Goal: Participate in discussion

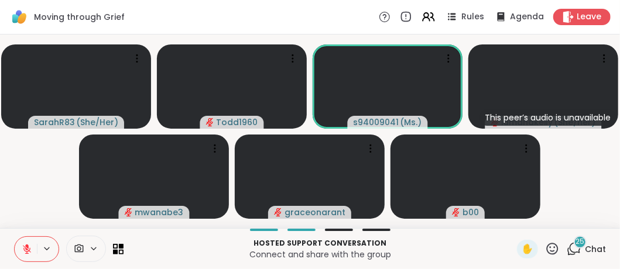
click at [28, 249] on icon at bounding box center [27, 249] width 11 height 11
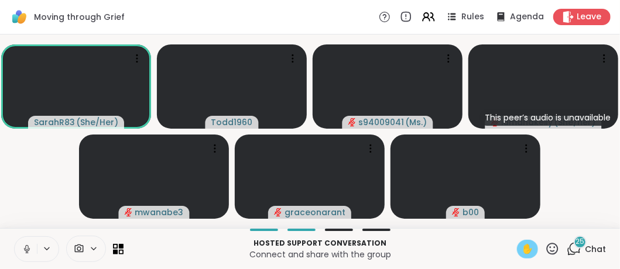
click at [522, 247] on span "✋" at bounding box center [528, 250] width 12 height 14
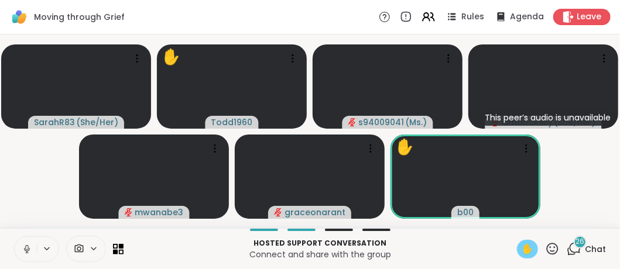
click at [522, 247] on span "✋" at bounding box center [528, 250] width 12 height 14
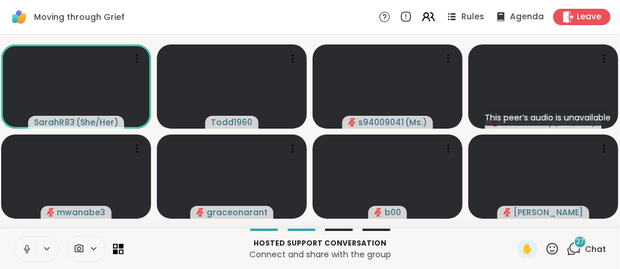
click at [32, 246] on button at bounding box center [26, 249] width 22 height 25
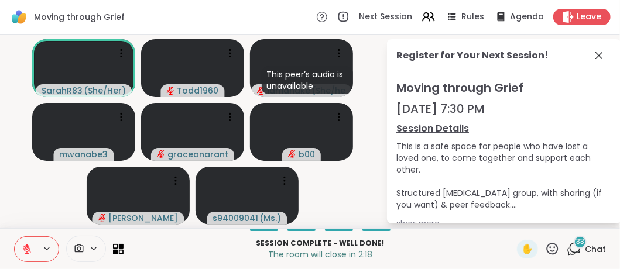
click at [27, 247] on icon at bounding box center [27, 246] width 4 height 5
click at [25, 247] on icon at bounding box center [26, 247] width 3 height 5
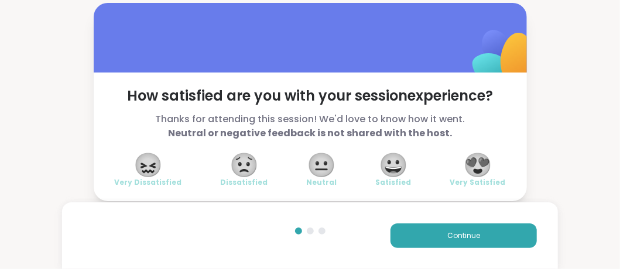
click at [394, 161] on span "😀" at bounding box center [393, 165] width 29 height 21
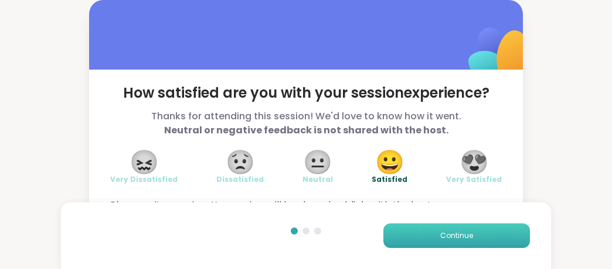
click at [450, 235] on span "Continue" at bounding box center [456, 236] width 33 height 11
